Goal: Information Seeking & Learning: Learn about a topic

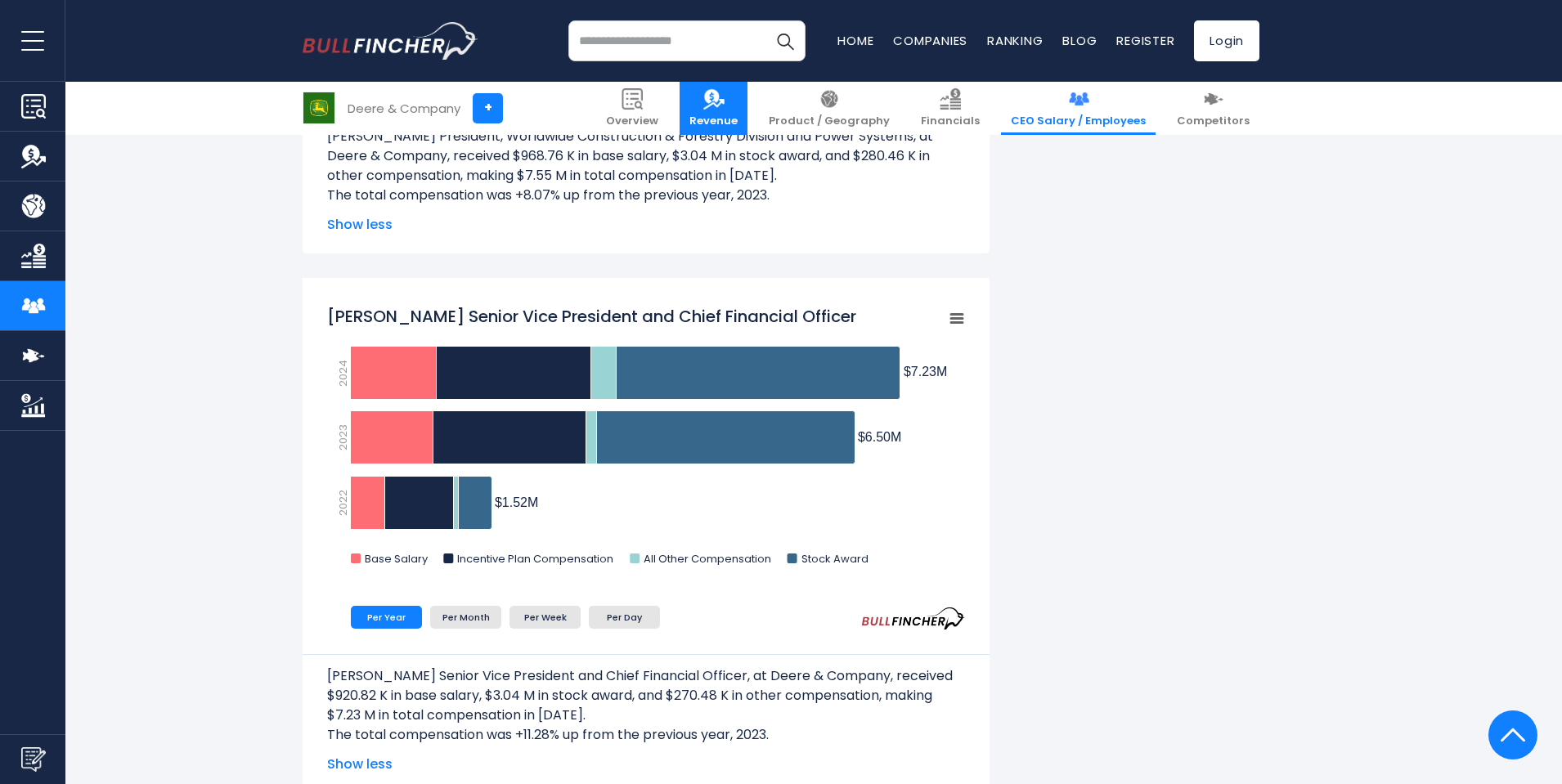
scroll to position [1962, 0]
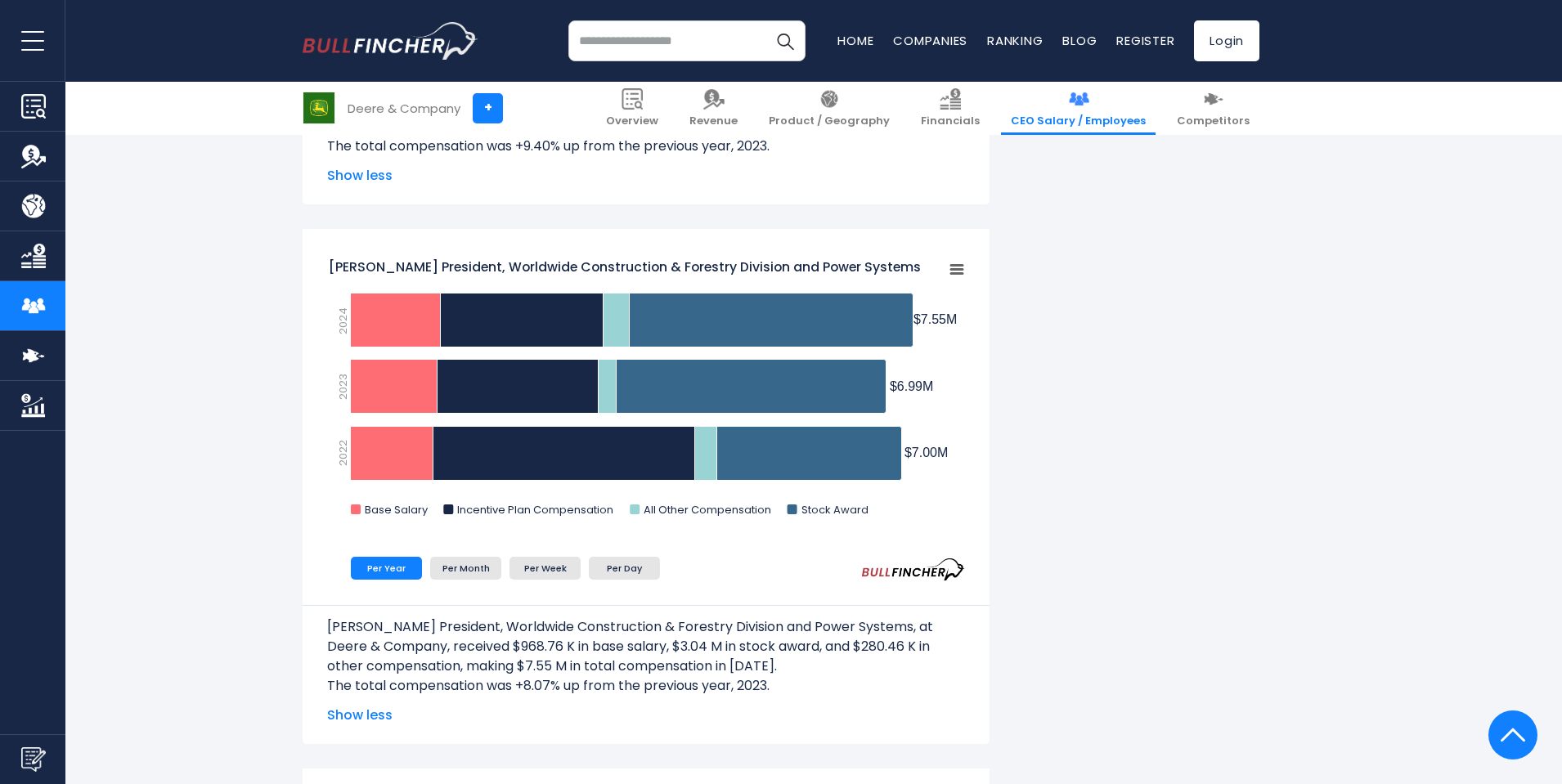
click at [683, 28] on input "search" at bounding box center [686, 40] width 237 height 41
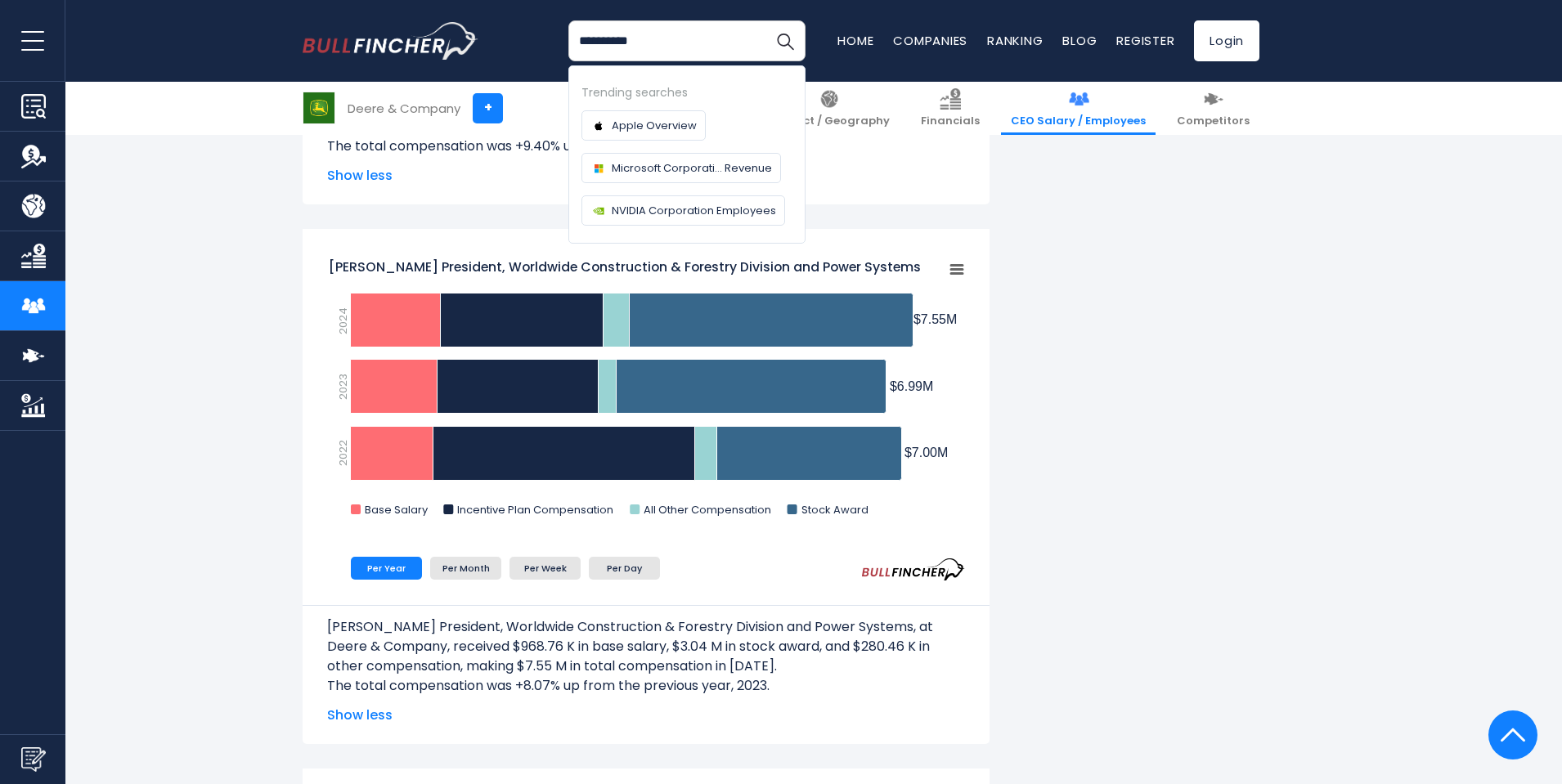
type input "**********"
click at [764, 20] on button "Search" at bounding box center [784, 40] width 41 height 41
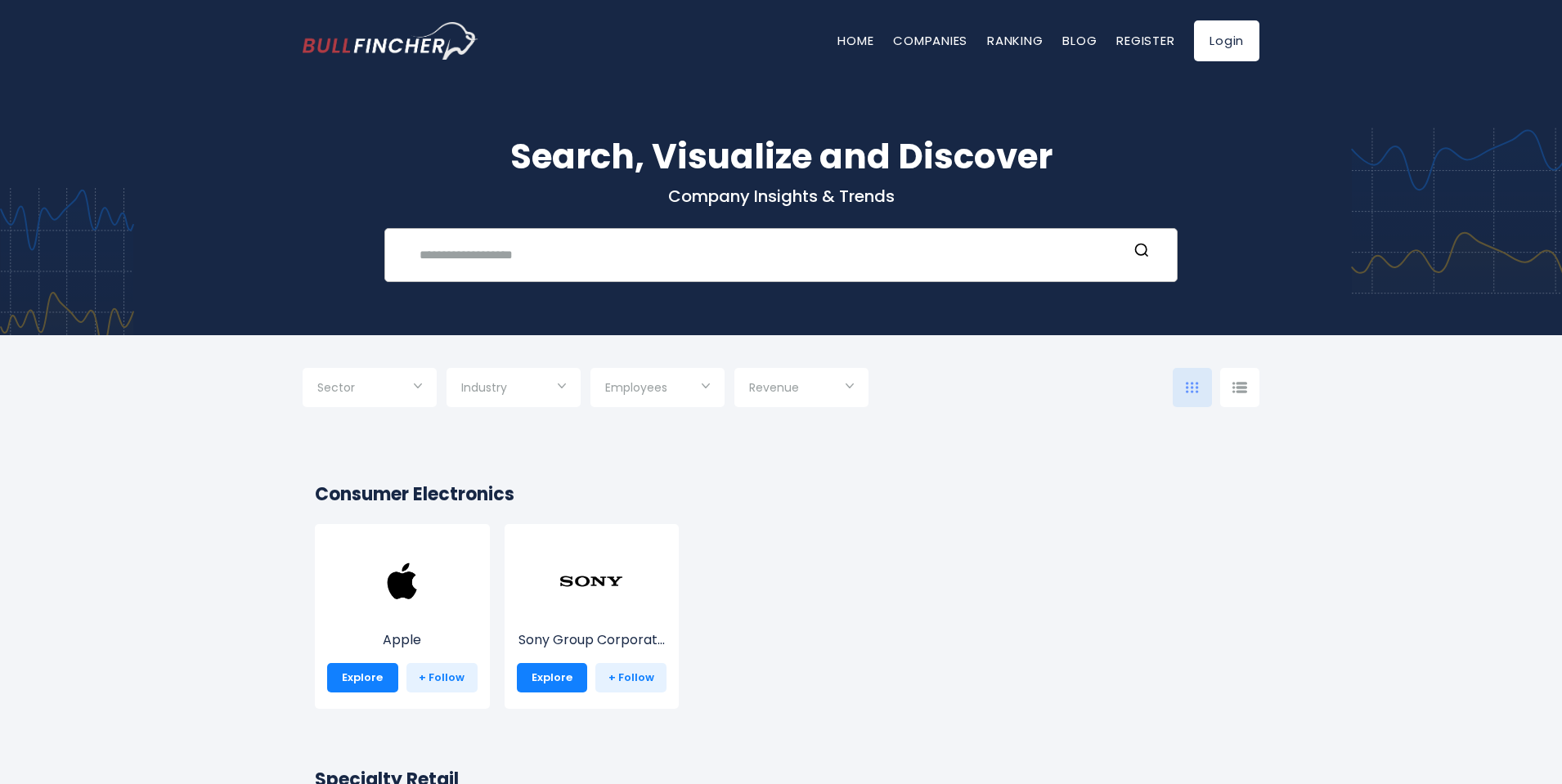
click at [569, 246] on input "text" at bounding box center [768, 255] width 718 height 30
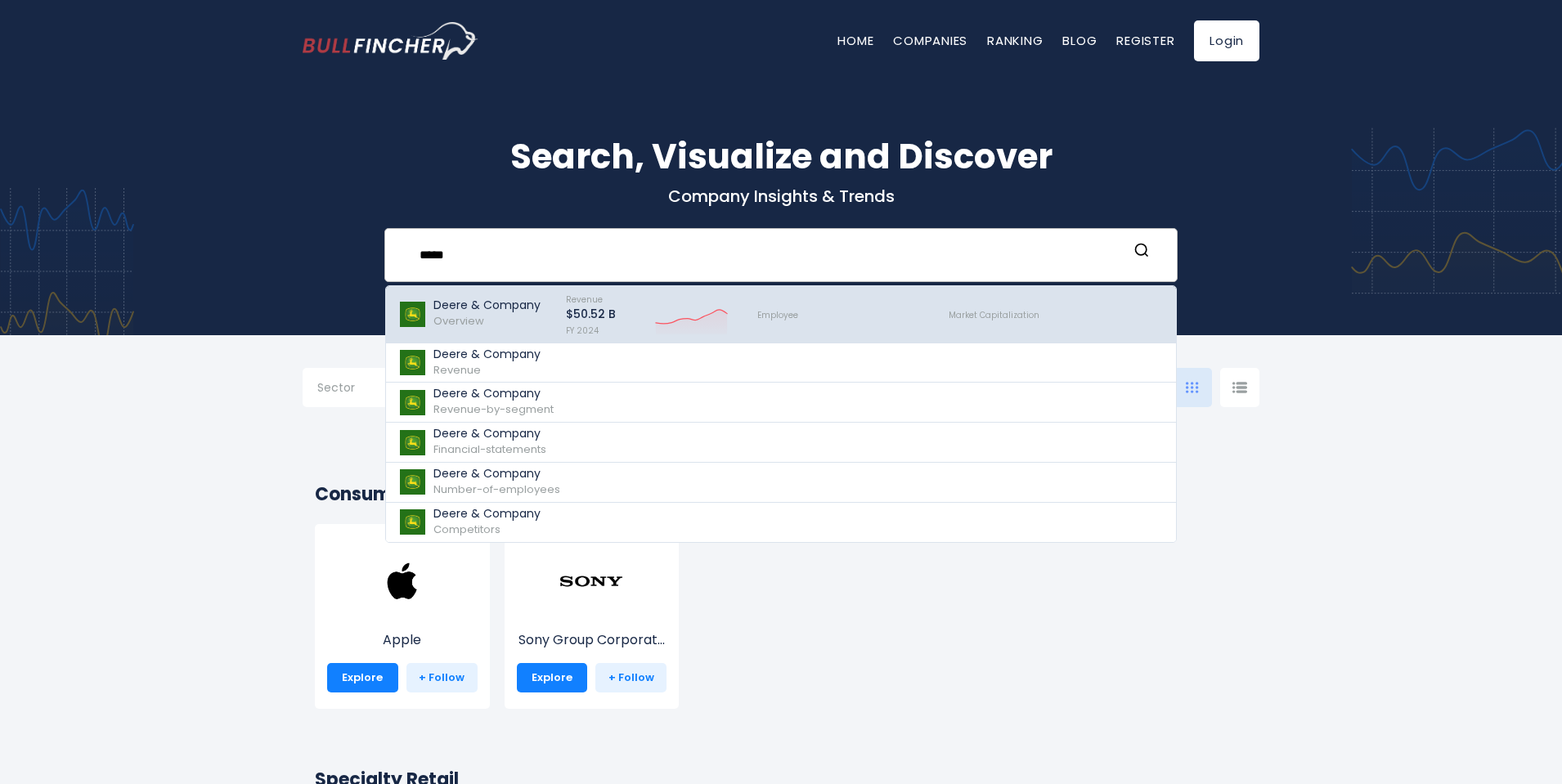
type input "*****"
click at [599, 308] on p "$50.52 B" at bounding box center [591, 314] width 50 height 14
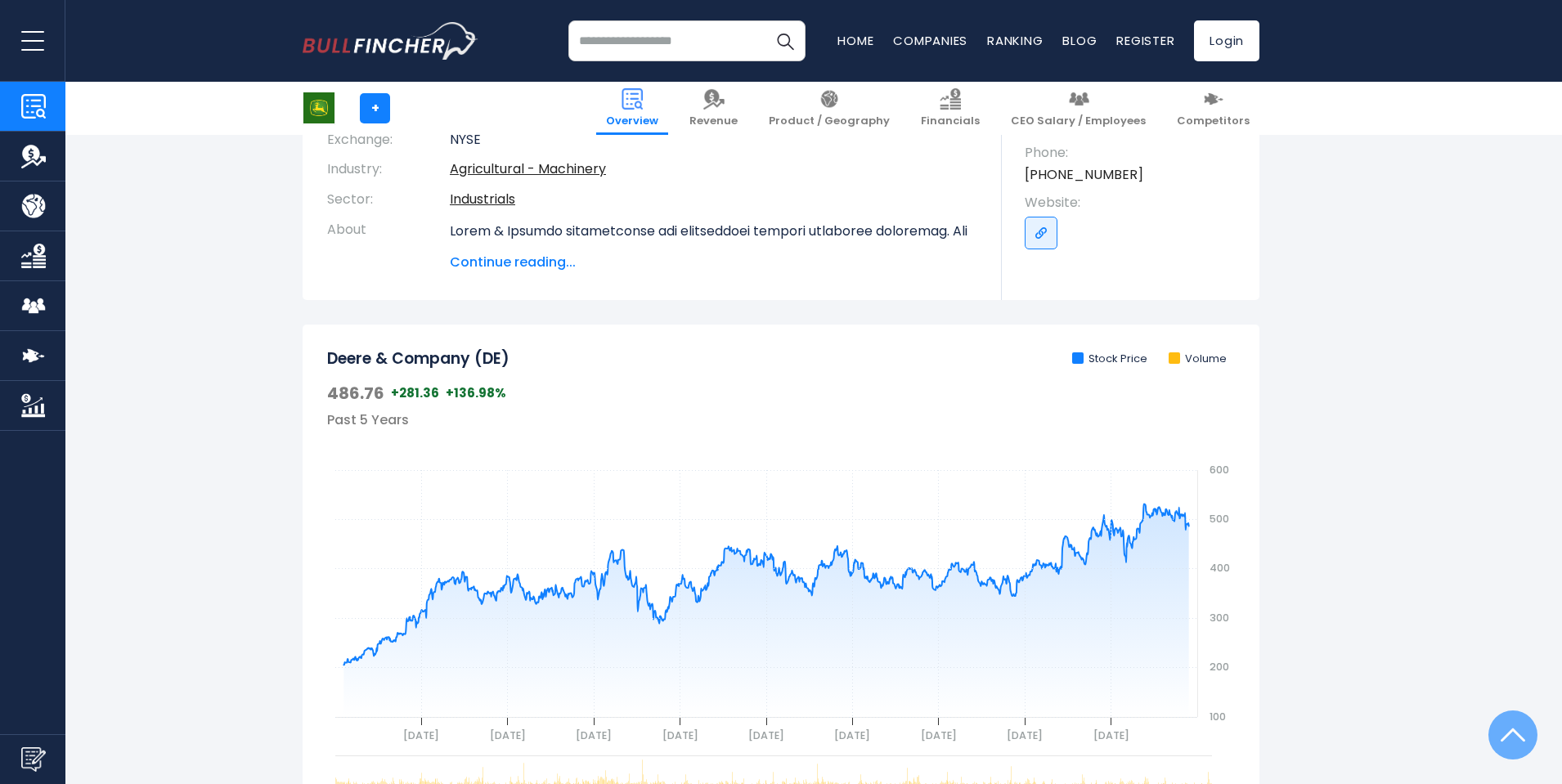
scroll to position [409, 0]
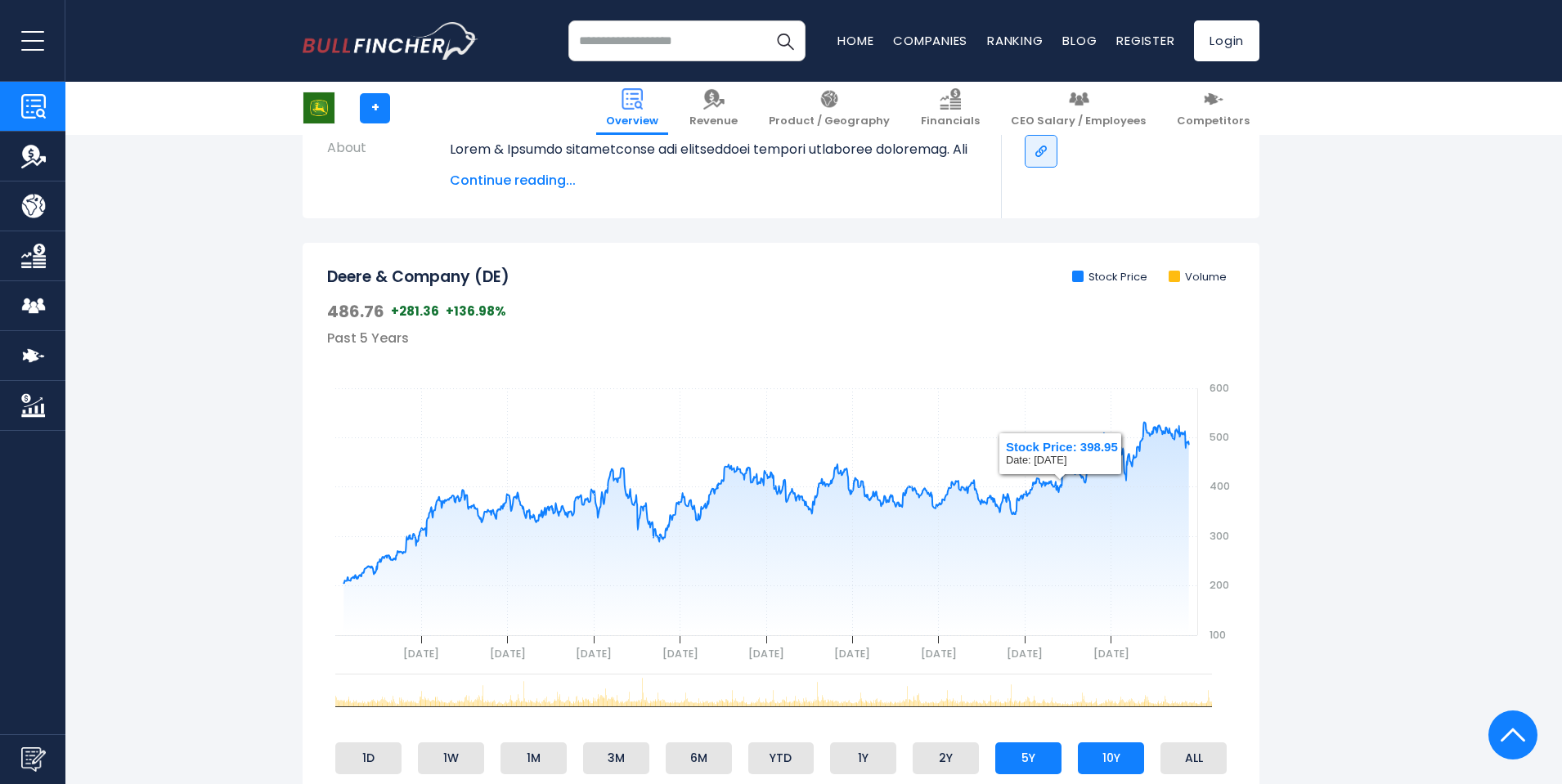
click at [1120, 762] on li "10Y" at bounding box center [1110, 757] width 66 height 31
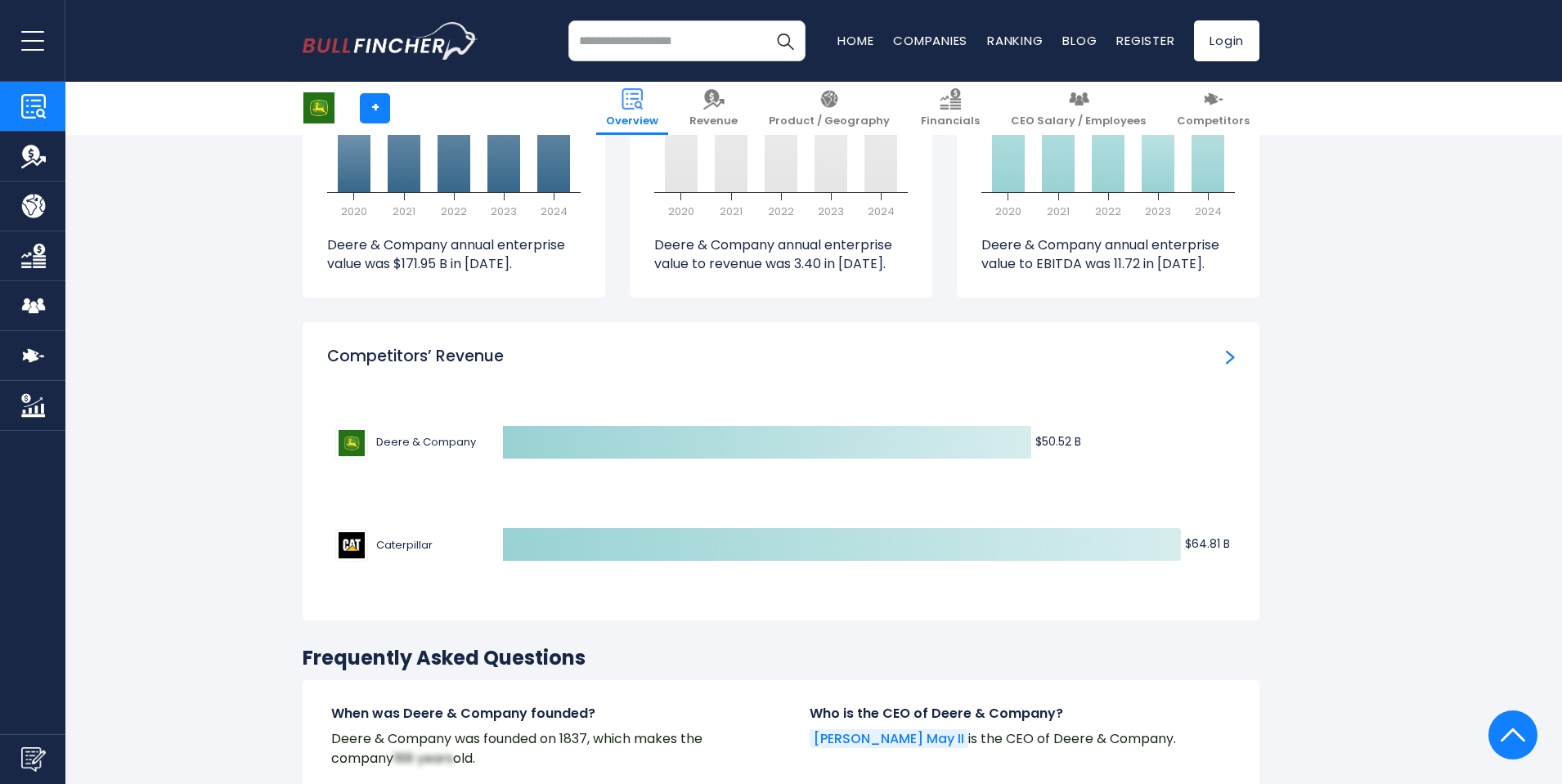
scroll to position [4904, 0]
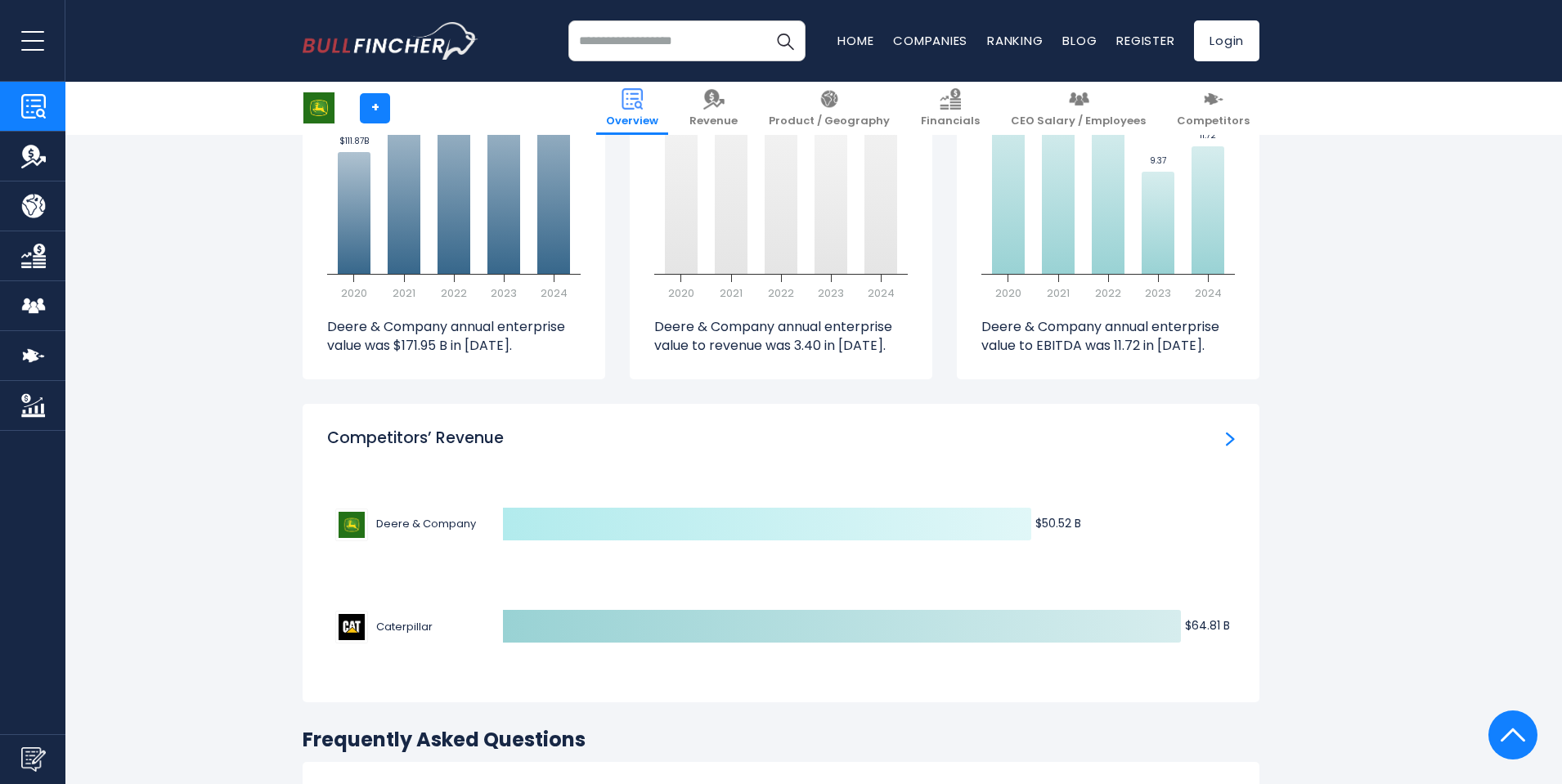
click at [674, 508] on icon at bounding box center [767, 524] width 528 height 33
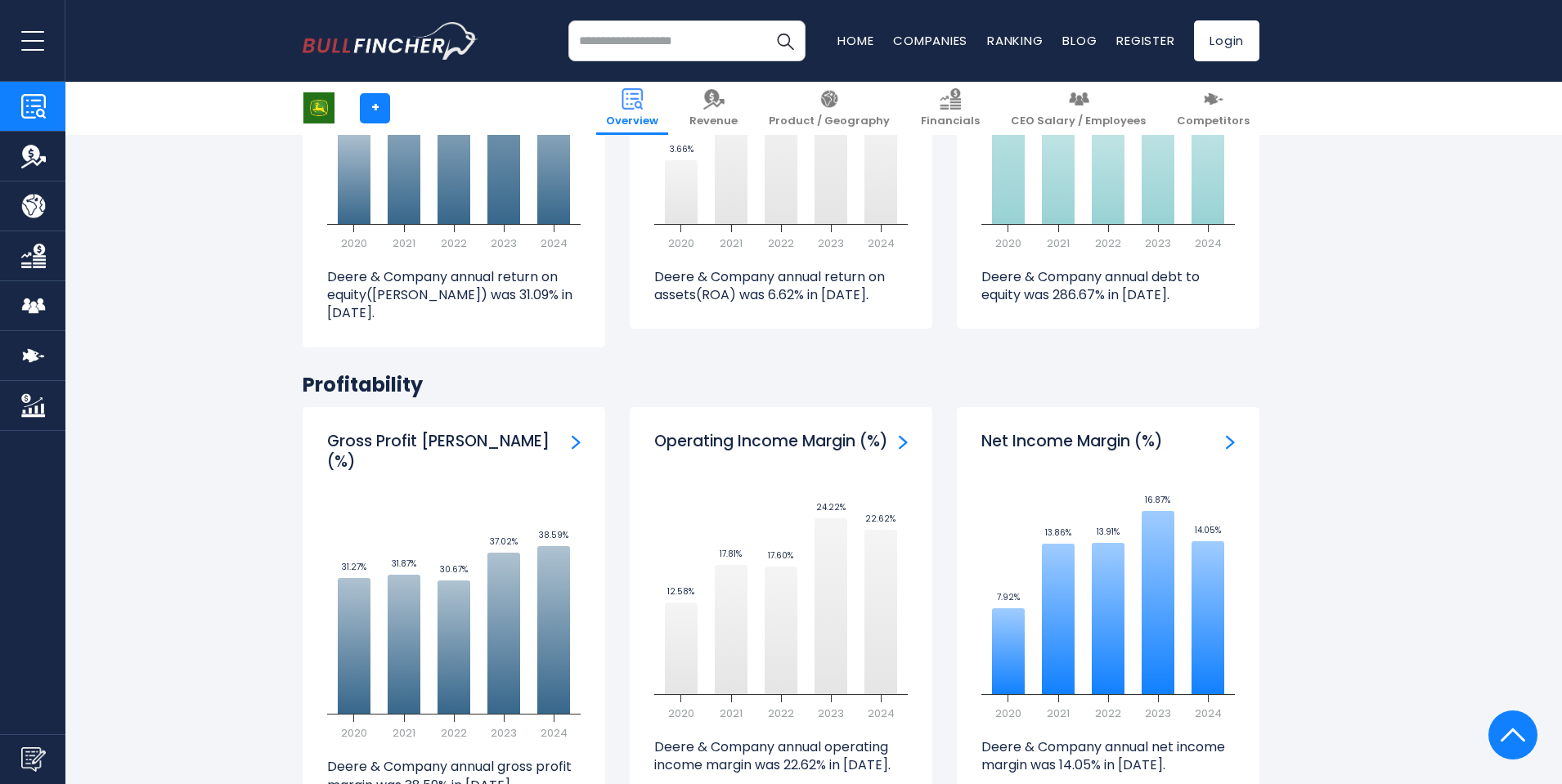
scroll to position [3433, 0]
